Goal: Task Accomplishment & Management: Complete application form

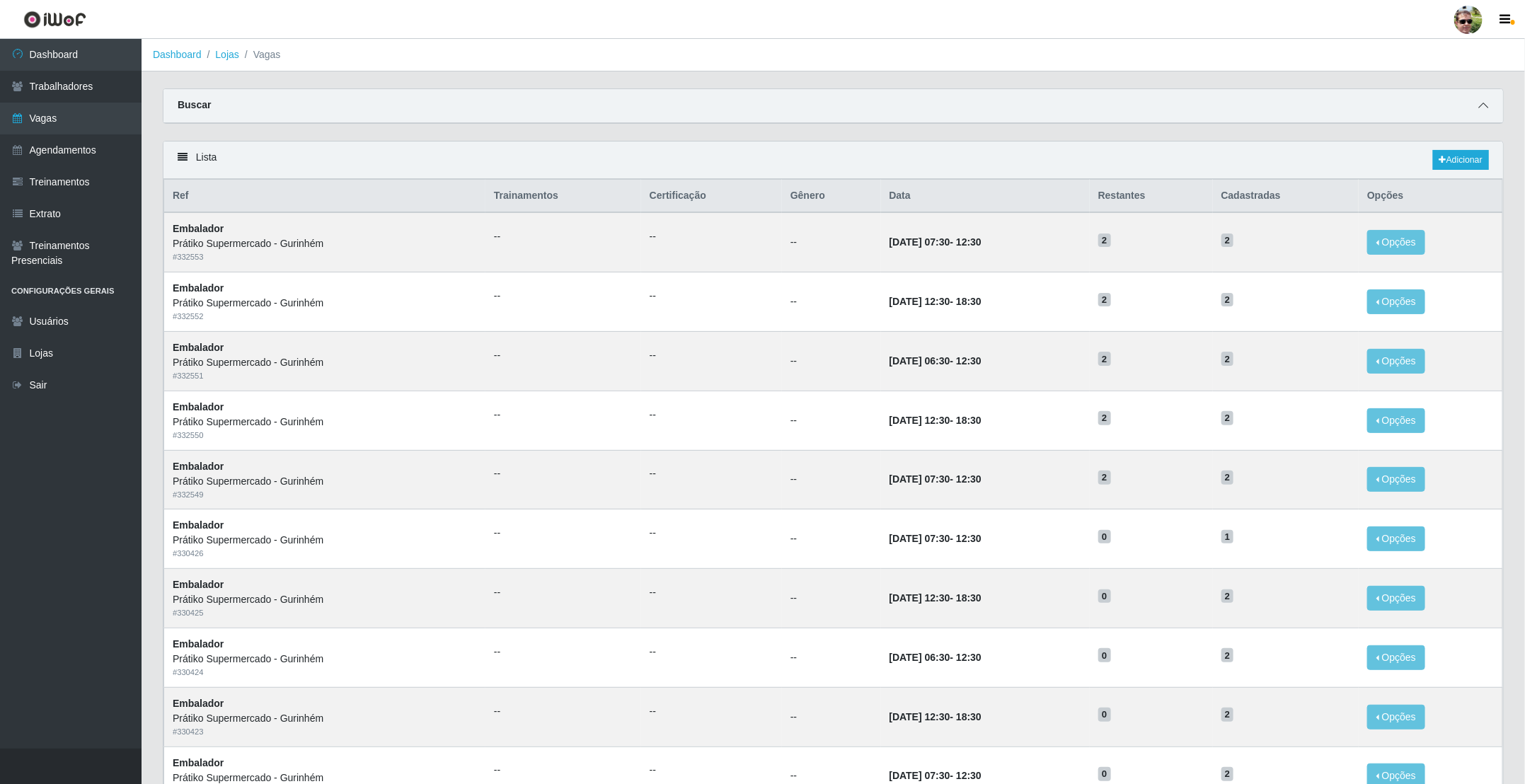
click at [1484, 103] on icon at bounding box center [1483, 105] width 10 height 10
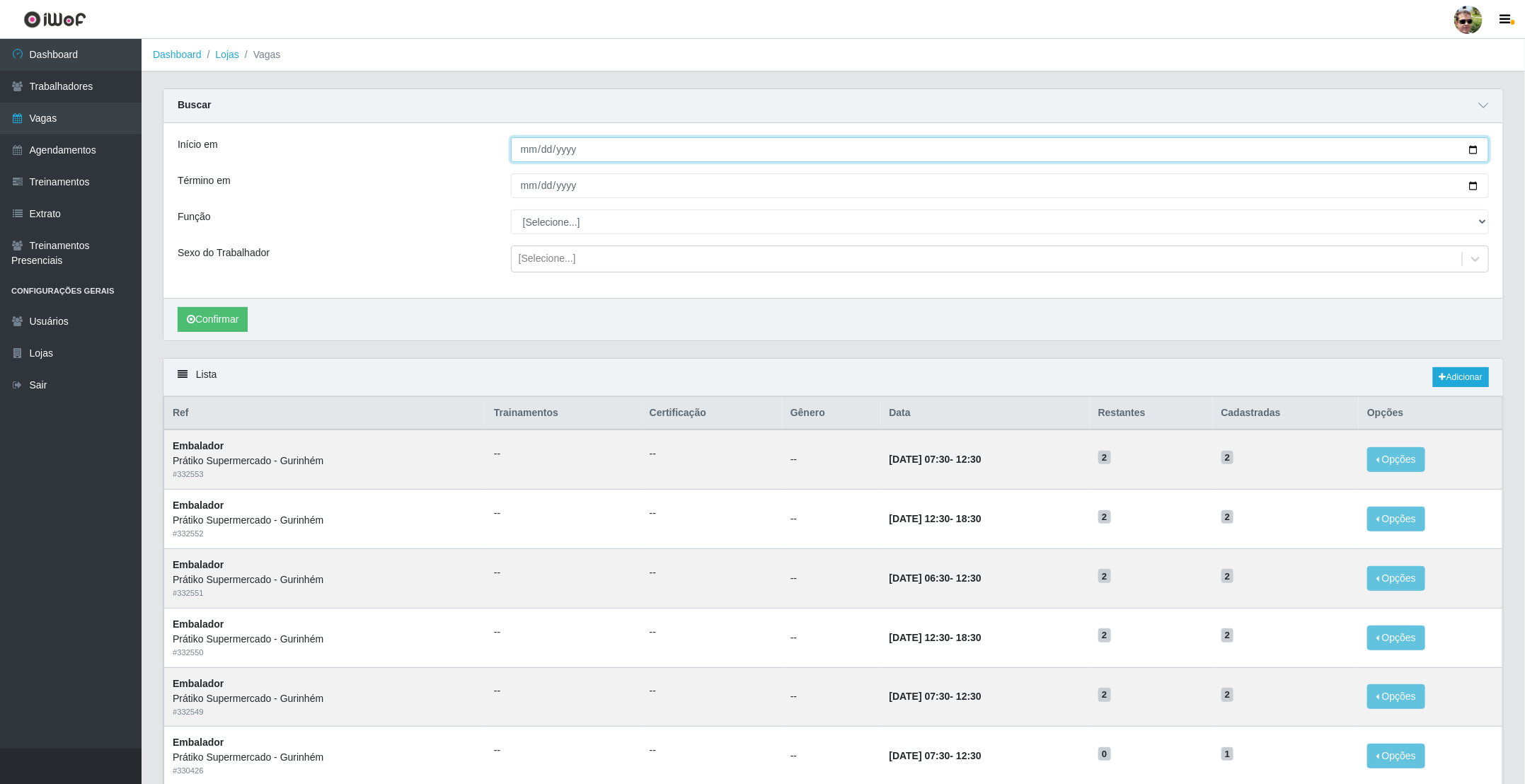
click at [1470, 147] on input "Início em" at bounding box center [1000, 149] width 978 height 25
type input "[DATE]"
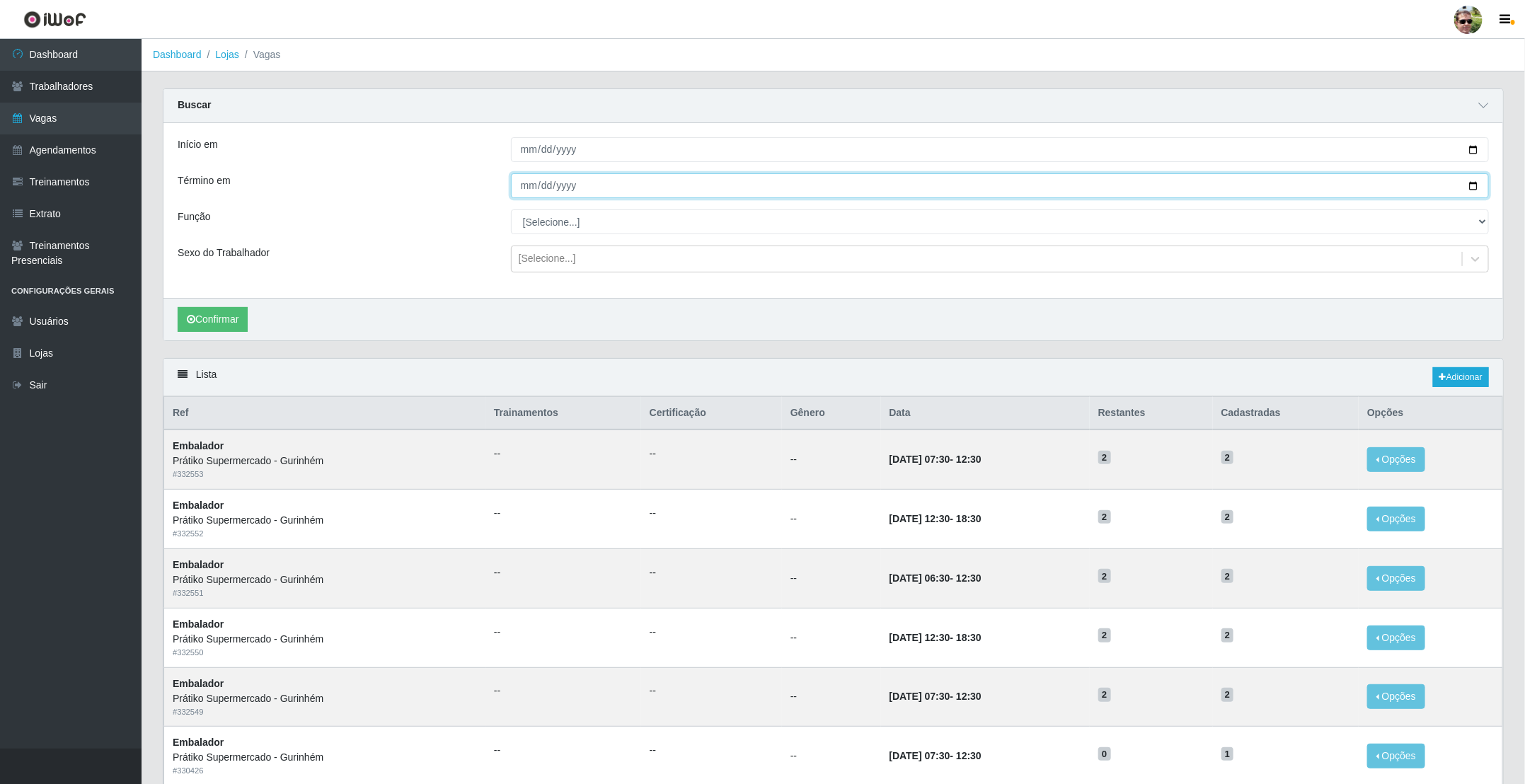
click at [1476, 187] on input "Término em" at bounding box center [1000, 185] width 978 height 25
type input "[DATE]"
click at [558, 229] on select "[Selecione...] Auxiliar de entrega + Auxiliar de entrega ++ Embalador Embalador…" at bounding box center [1000, 222] width 978 height 25
select select "1"
click at [511, 211] on select "[Selecione...] Auxiliar de entrega + Auxiliar de entrega ++ Embalador Embalador…" at bounding box center [1000, 222] width 978 height 25
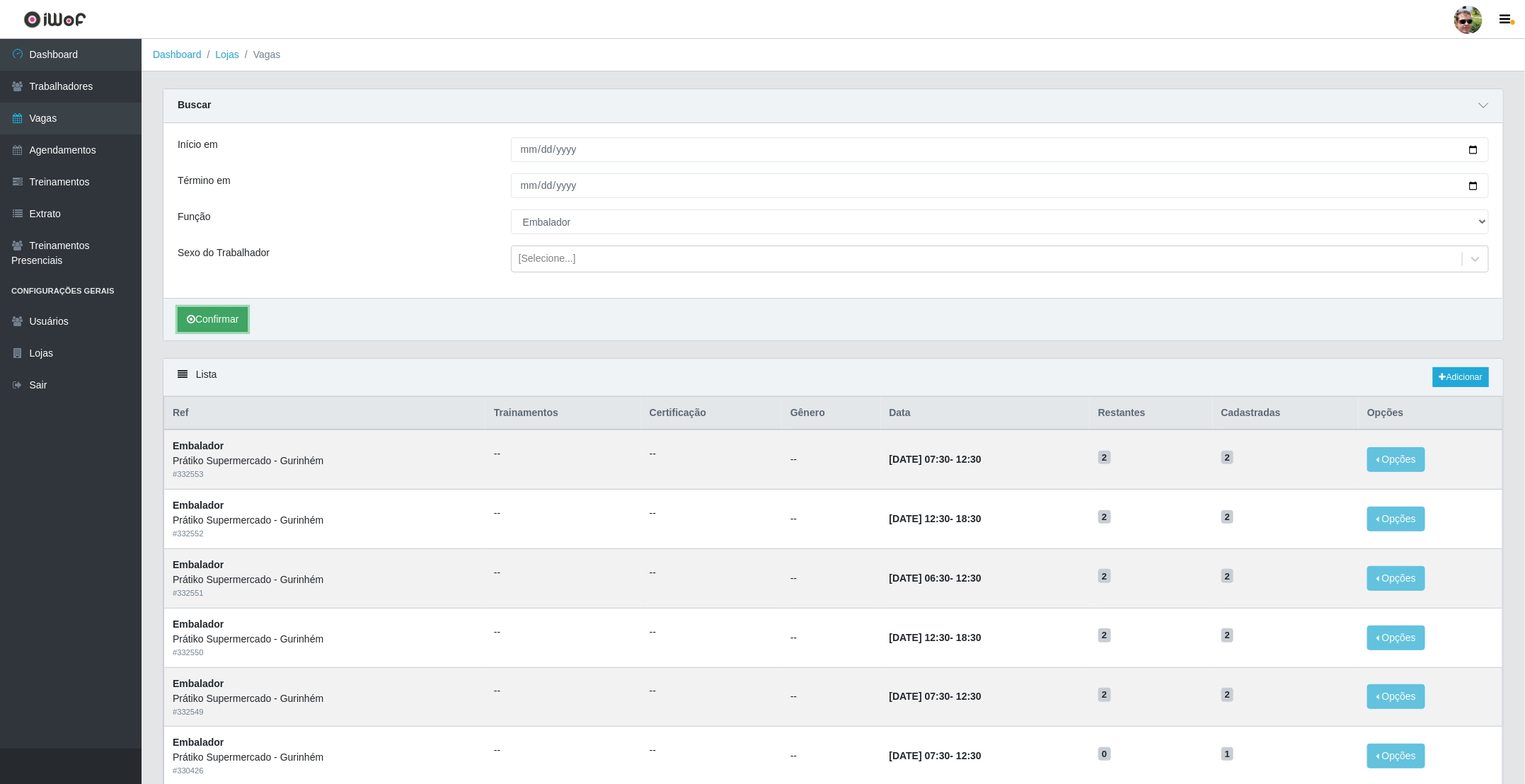
click at [230, 323] on button "Confirmar" at bounding box center [212, 319] width 70 height 25
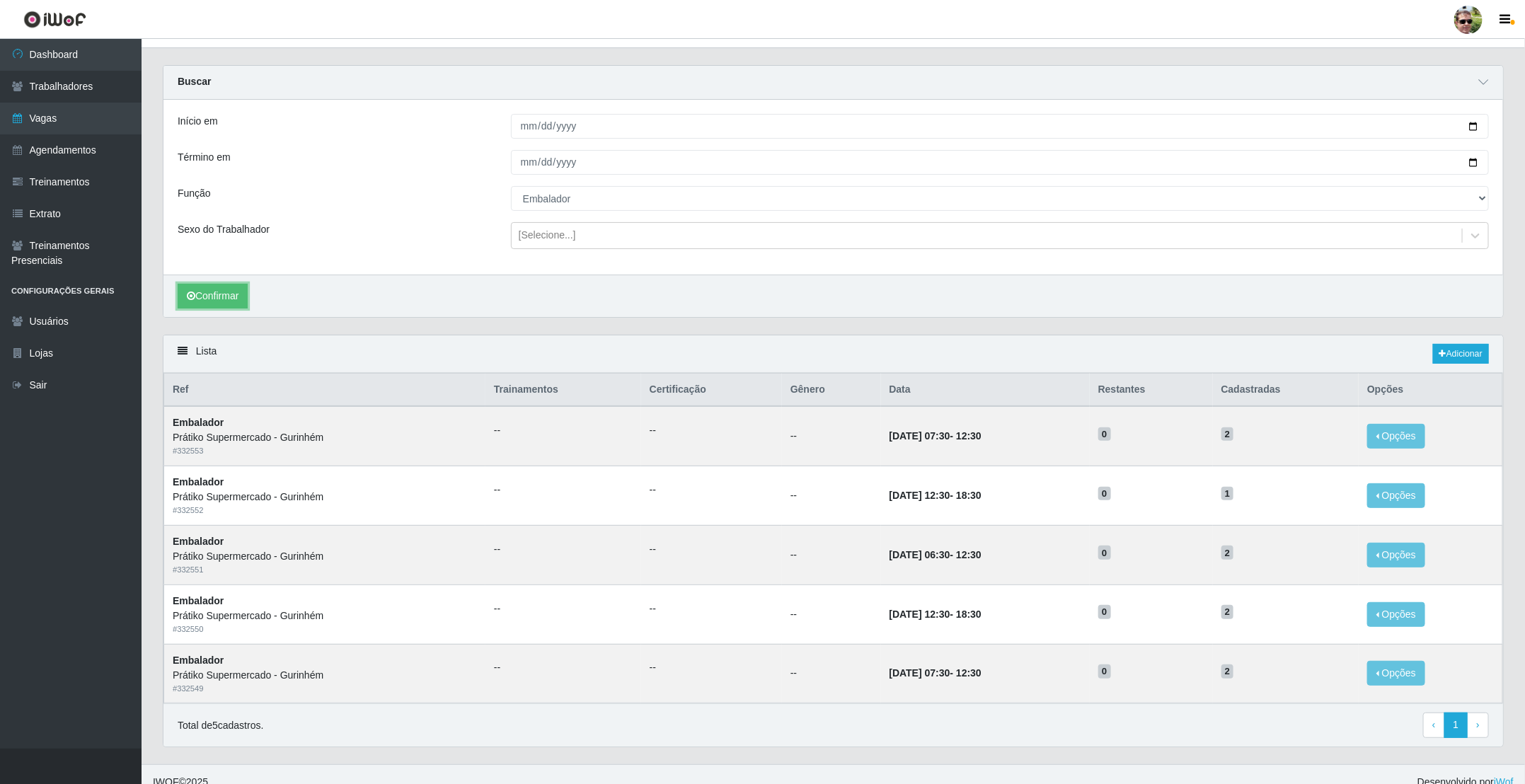
scroll to position [46, 0]
